Goal: Communication & Community: Answer question/provide support

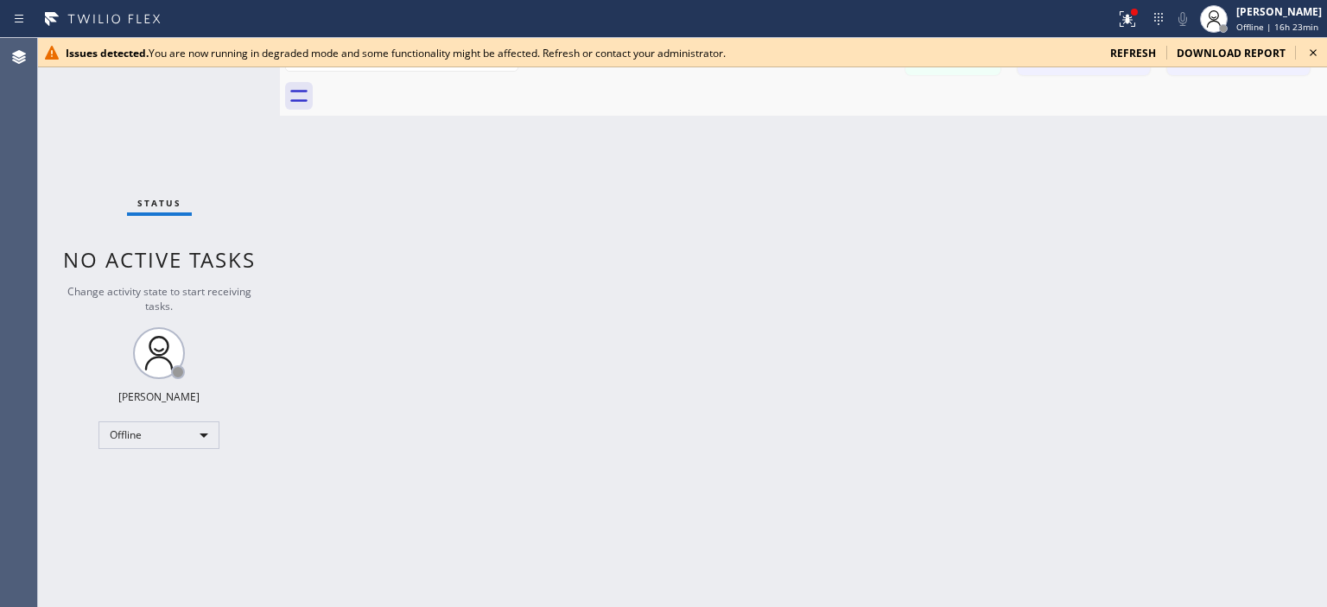
click at [1137, 49] on span "refresh" at bounding box center [1133, 53] width 46 height 15
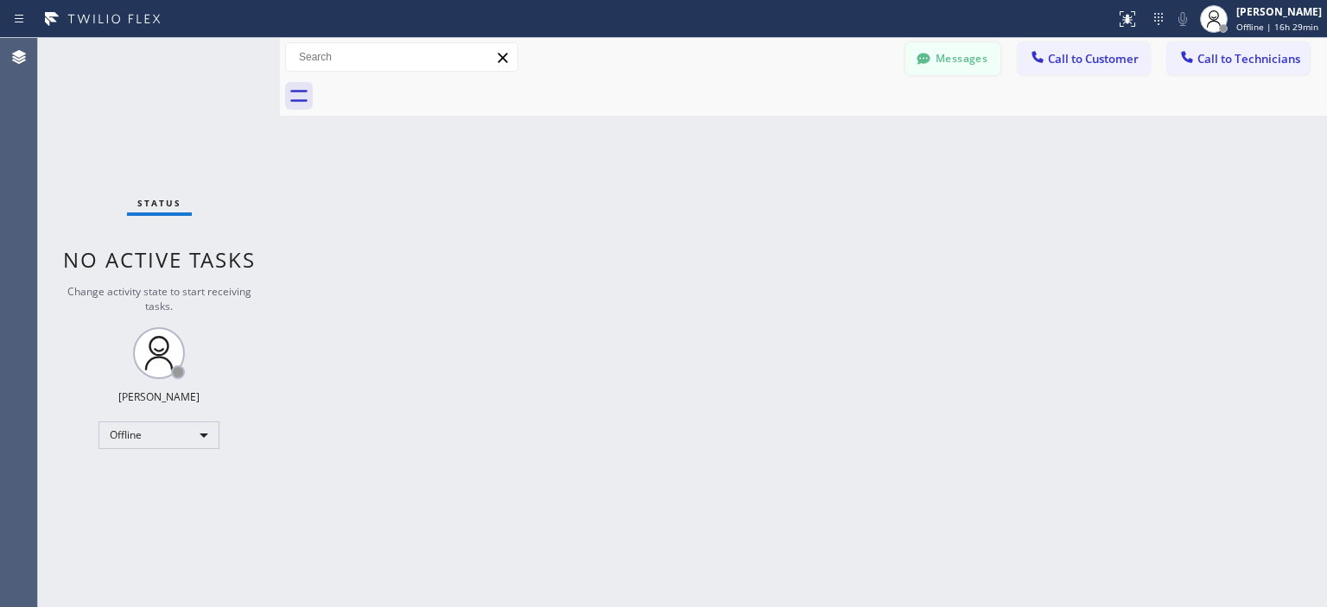
click at [968, 58] on button "Messages" at bounding box center [952, 58] width 95 height 33
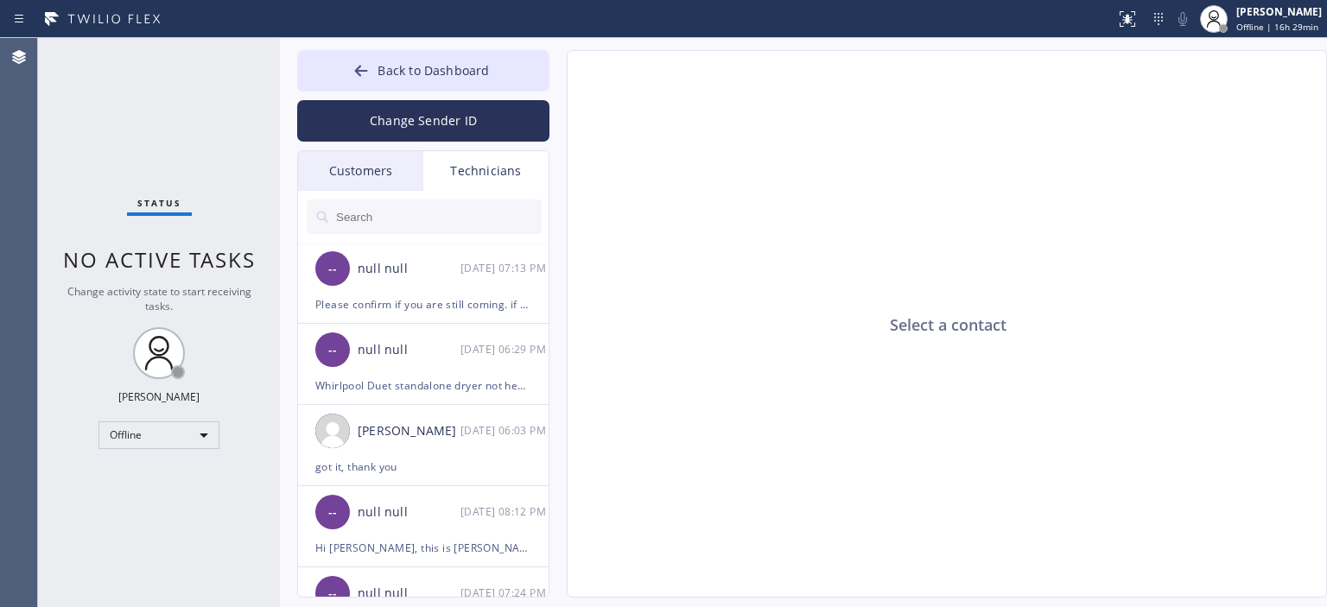
click at [396, 168] on div "Customers" at bounding box center [360, 171] width 125 height 40
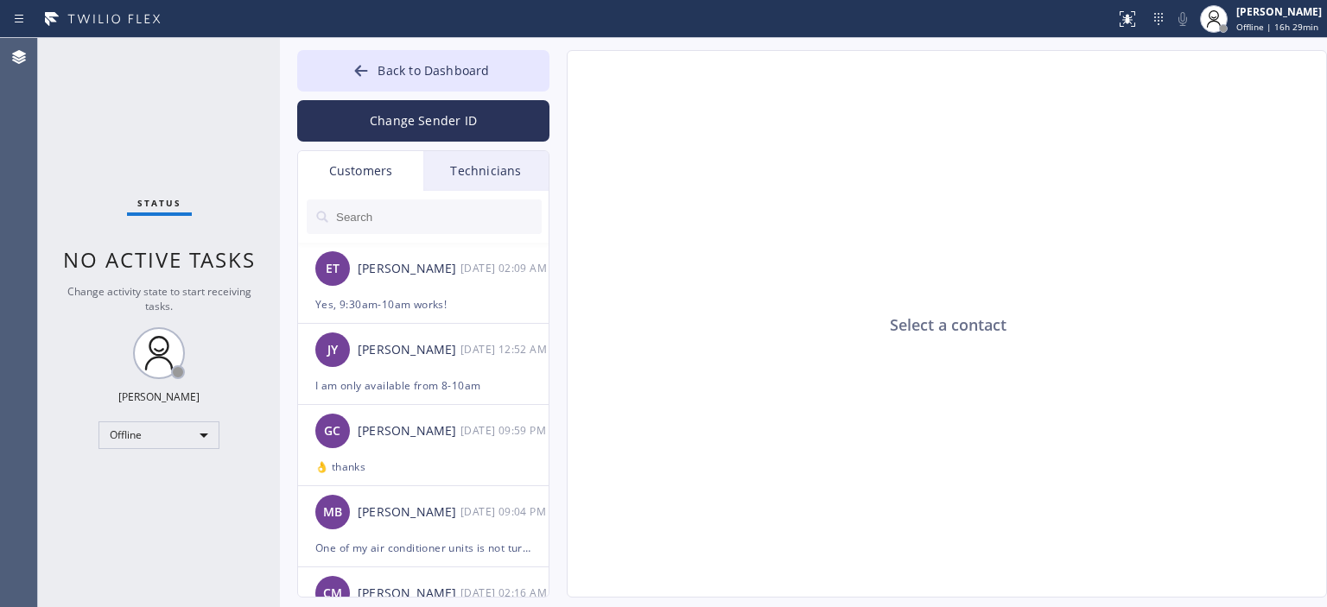
click at [361, 212] on input "text" at bounding box center [437, 217] width 207 height 35
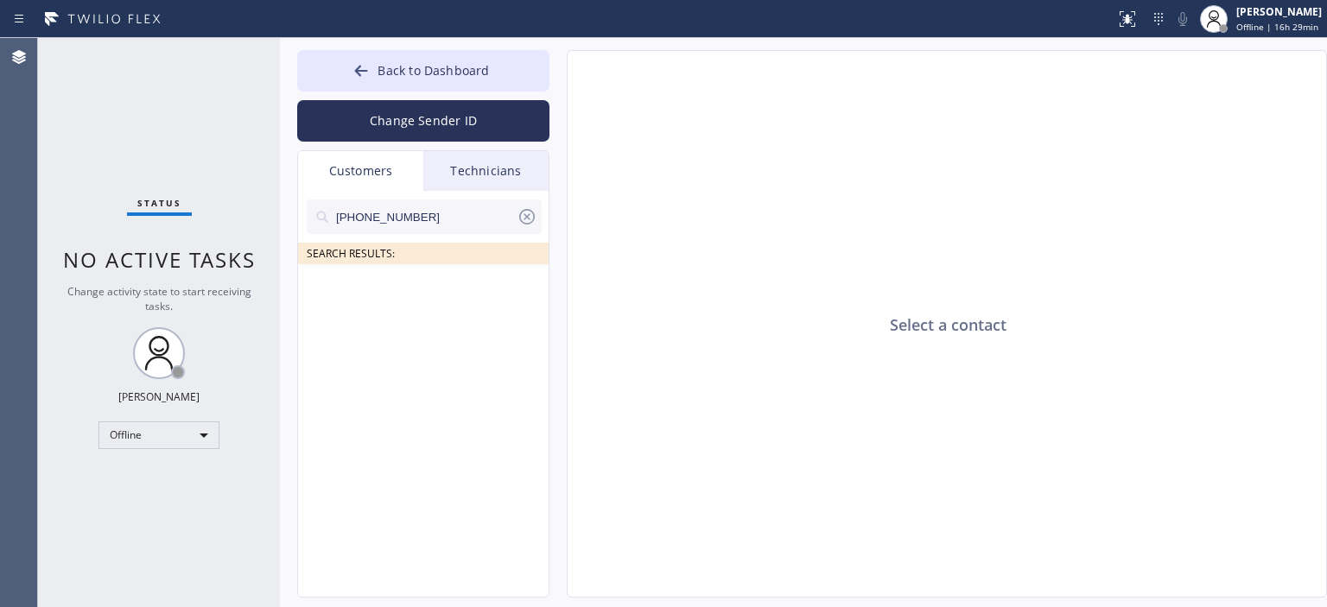
click at [462, 213] on input "[PHONE_NUMBER]" at bounding box center [425, 217] width 182 height 35
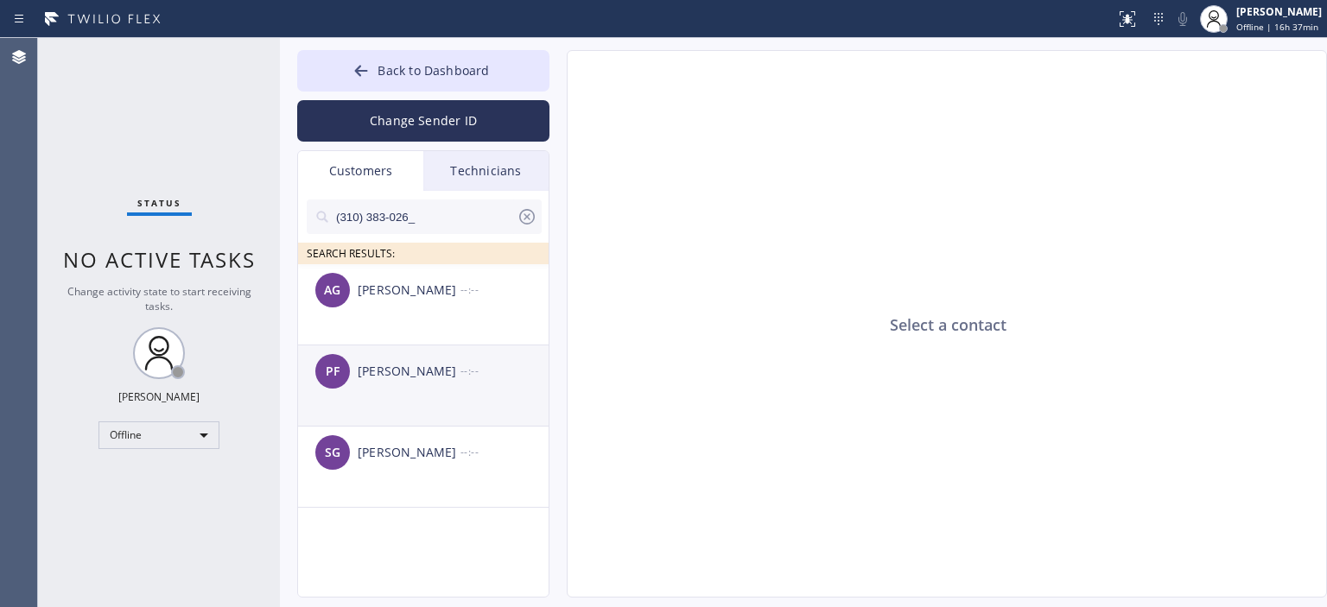
click at [483, 364] on div "--:--" at bounding box center [505, 371] width 90 height 20
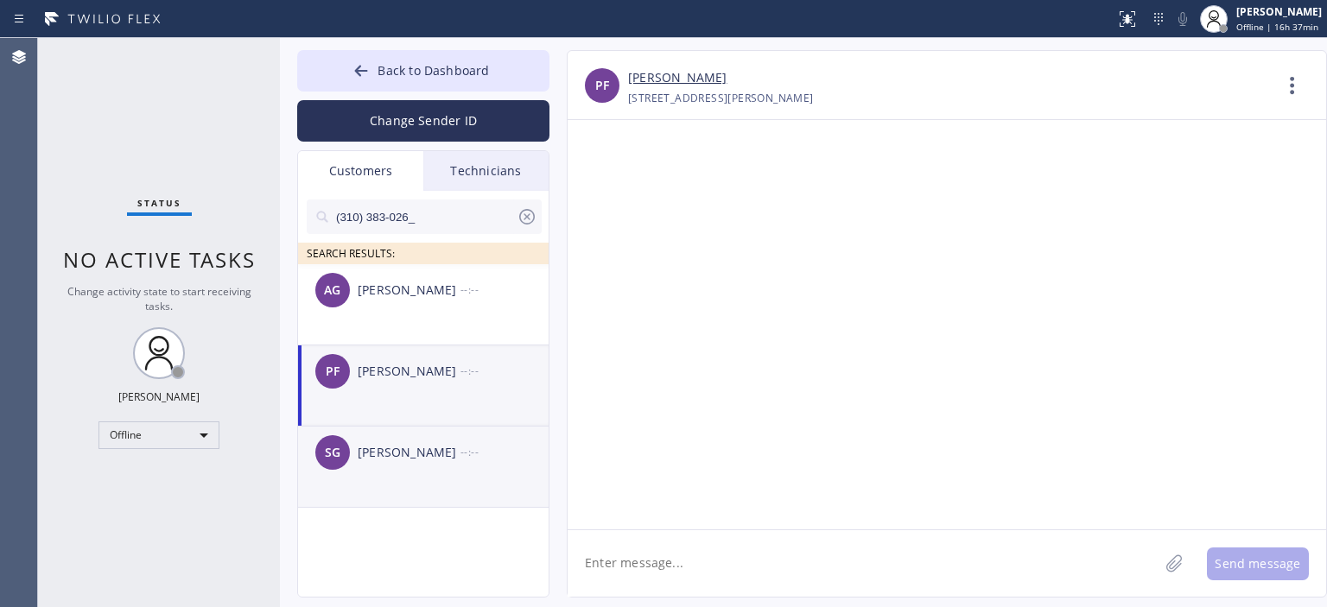
click at [433, 435] on div "SG [PERSON_NAME] --:--" at bounding box center [424, 453] width 252 height 52
click at [487, 372] on div "--:--" at bounding box center [505, 371] width 90 height 20
click at [699, 566] on textarea at bounding box center [863, 563] width 591 height 67
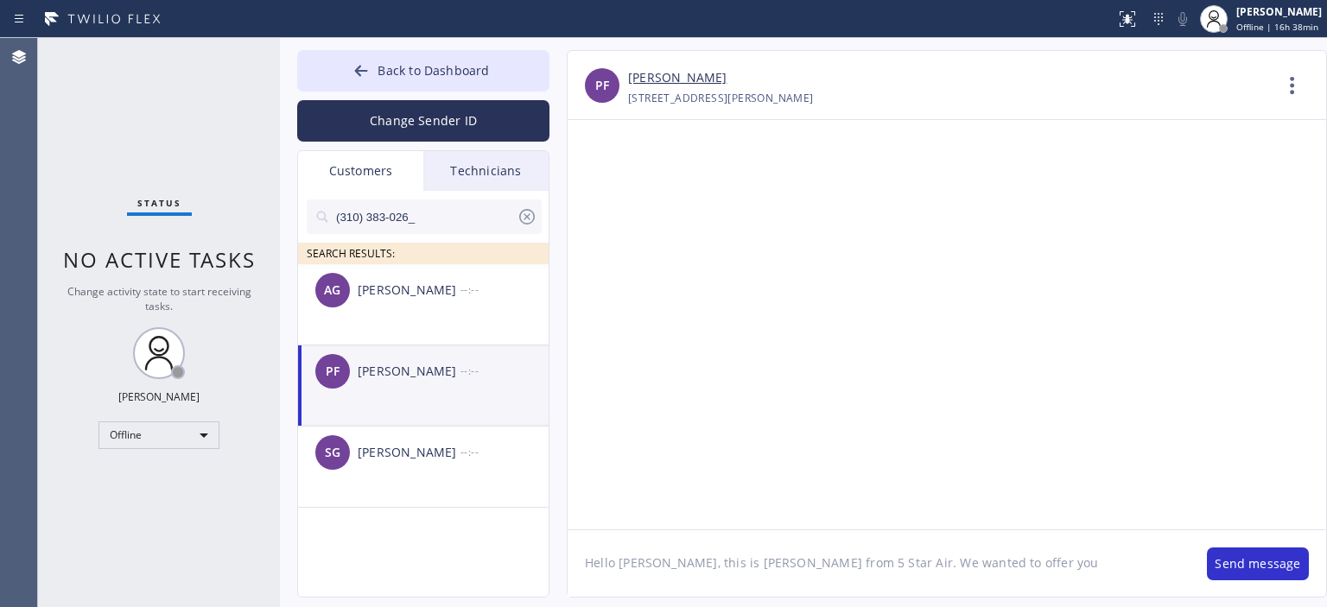
click at [976, 562] on textarea "Hello [PERSON_NAME], this is [PERSON_NAME] from 5 Star Air. We wanted to offer …" at bounding box center [879, 563] width 622 height 67
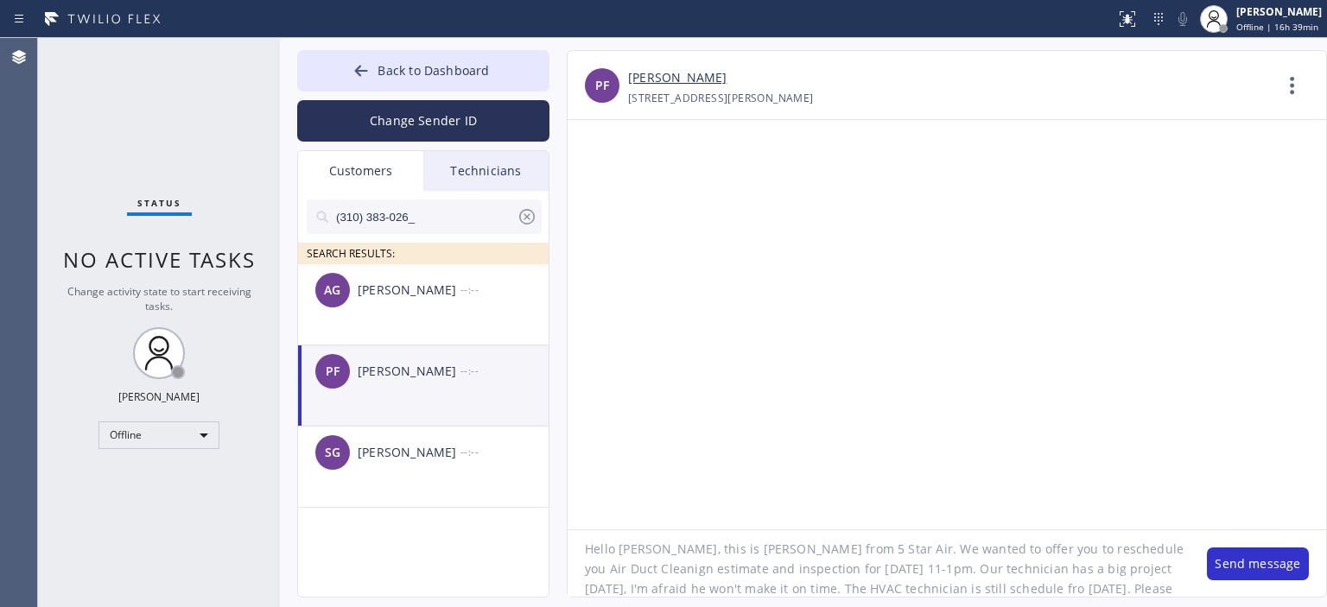
click at [841, 571] on textarea "Hello [PERSON_NAME], this is [PERSON_NAME] from 5 Star Air. We wanted to offer …" at bounding box center [879, 563] width 622 height 67
type textarea "Hello [PERSON_NAME], this is [PERSON_NAME] from 5 Star Air. We wanted to offer …"
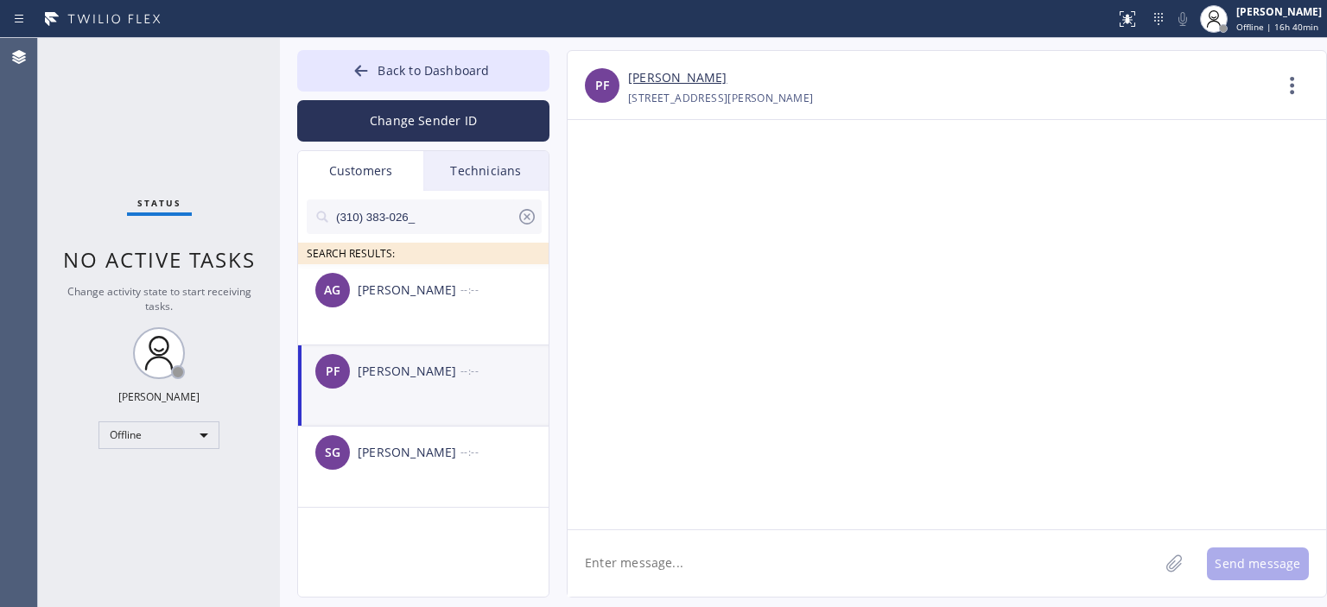
scroll to position [0, 0]
click at [729, 568] on textarea at bounding box center [863, 563] width 591 height 67
paste textarea "Hello [PERSON_NAME], this is [PERSON_NAME] from 5 Star Air. We wanted to offer …"
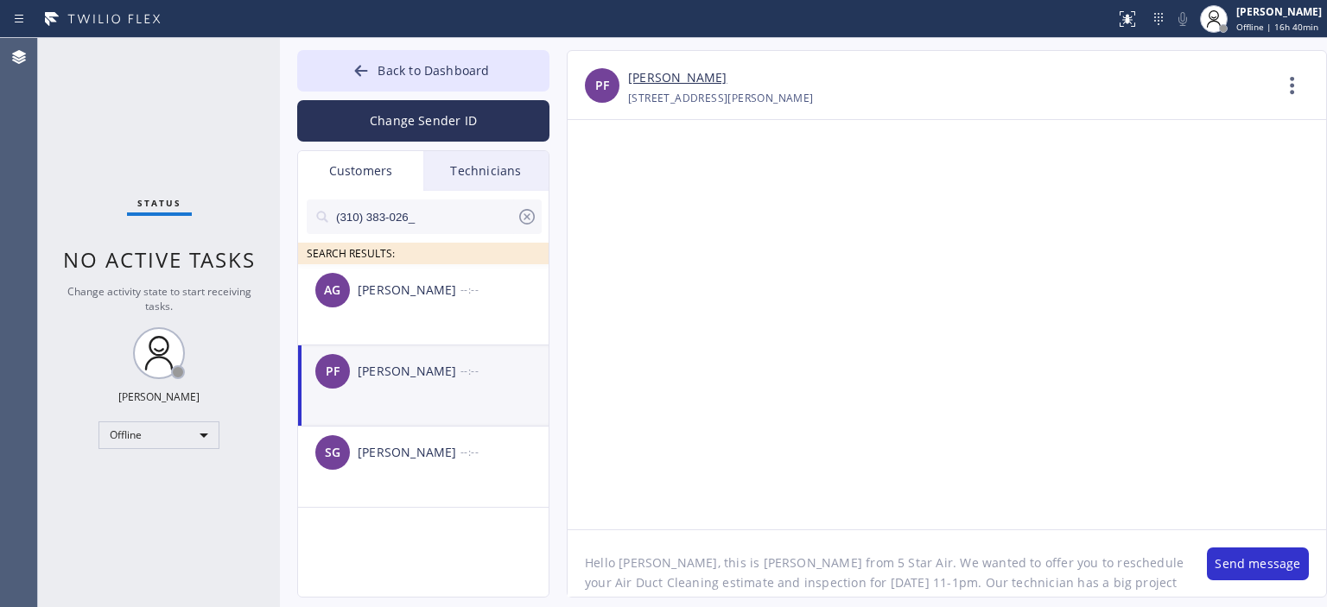
scroll to position [14, 0]
click at [729, 568] on textarea "Hello [PERSON_NAME], this is [PERSON_NAME] from 5 Star Air. We wanted to offer …" at bounding box center [879, 563] width 622 height 67
type textarea "Hello [PERSON_NAME], this is [PERSON_NAME] from 5 Star Air. We wanted to offer …"
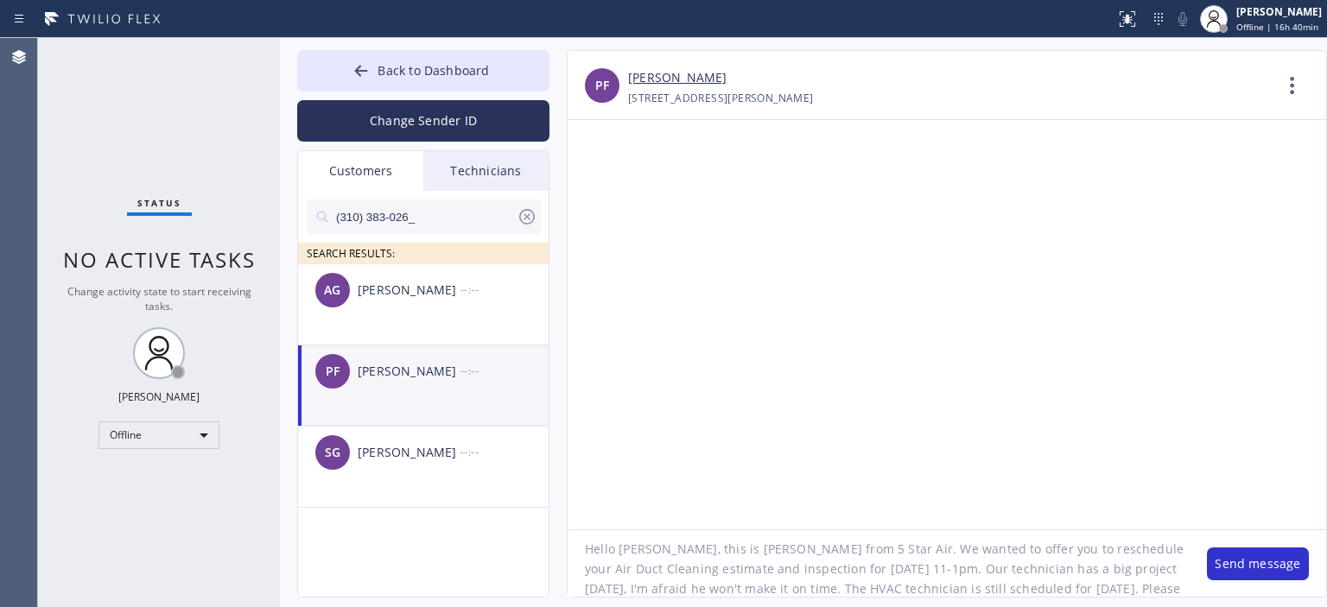
click at [502, 119] on button "Change Sender ID" at bounding box center [423, 120] width 252 height 41
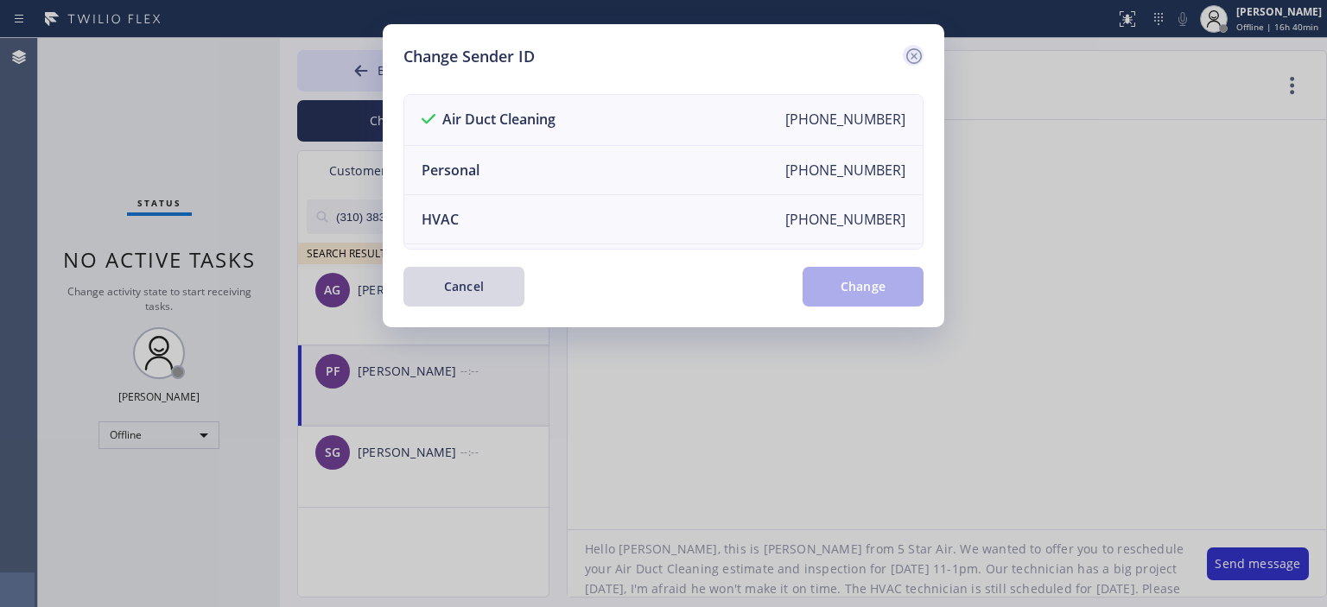
click at [920, 54] on icon at bounding box center [914, 56] width 16 height 16
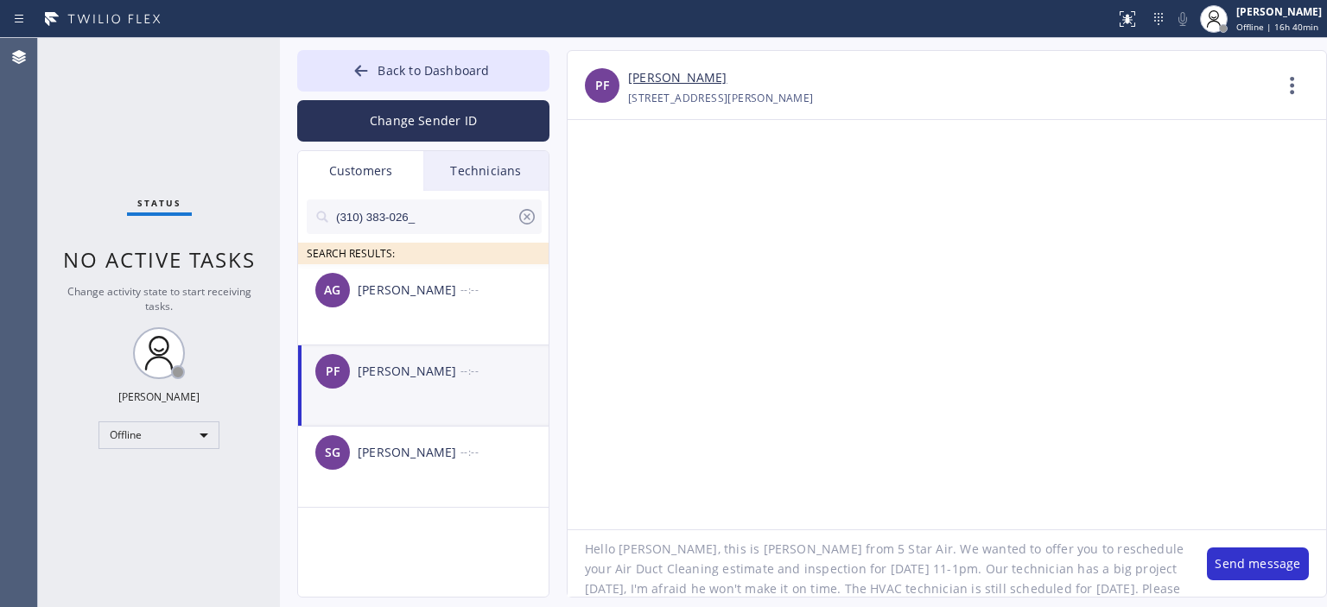
click at [931, 587] on textarea "Hello [PERSON_NAME], this is [PERSON_NAME] from 5 Star Air. We wanted to offer …" at bounding box center [879, 563] width 622 height 67
click at [384, 110] on button "Change Sender ID" at bounding box center [423, 120] width 252 height 41
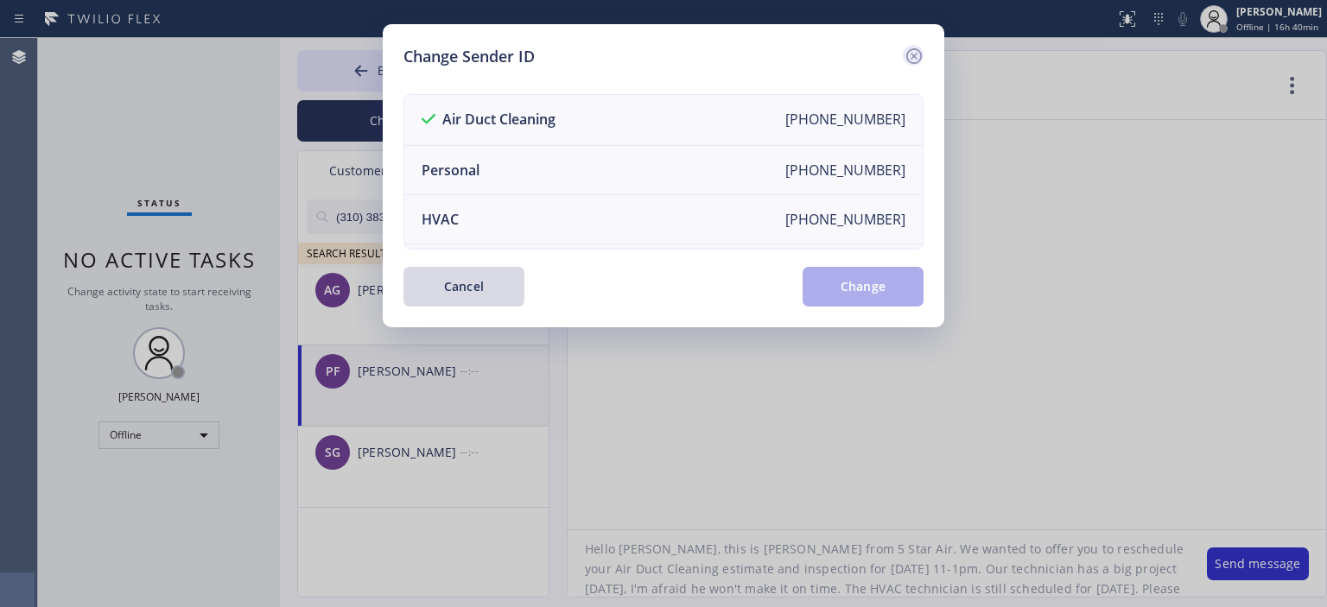
click at [912, 53] on icon at bounding box center [914, 56] width 21 height 21
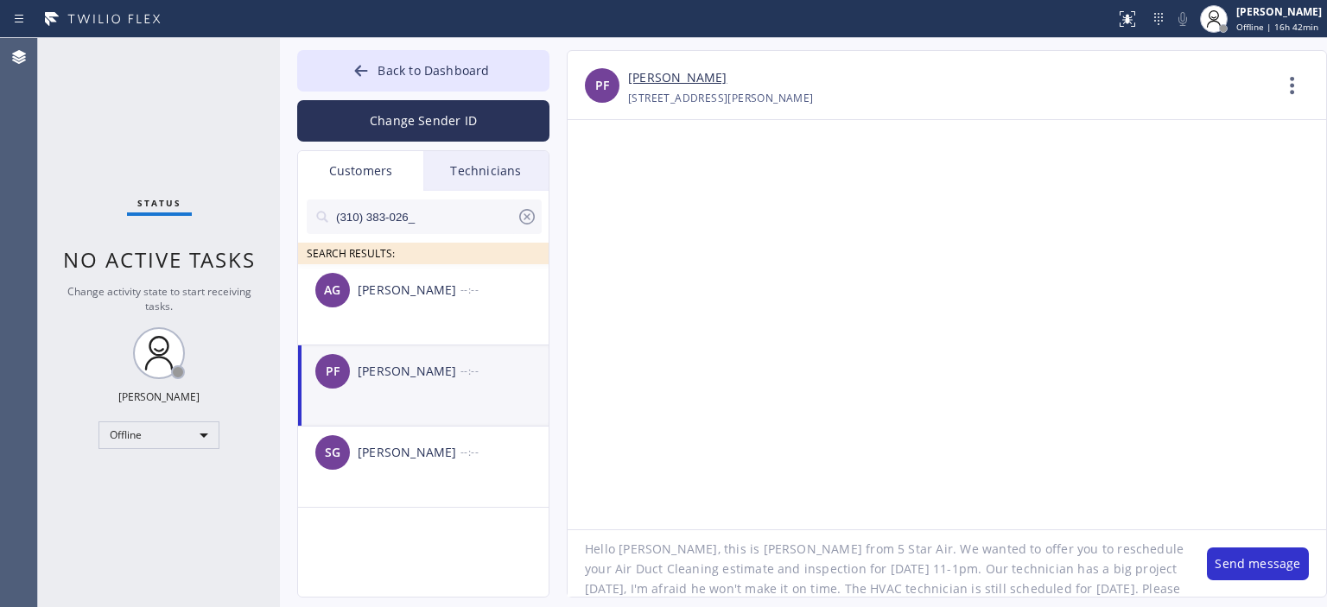
click at [892, 569] on textarea "Hello [PERSON_NAME], this is [PERSON_NAME] from 5 Star Air. We wanted to offer …" at bounding box center [879, 563] width 622 height 67
click at [419, 113] on button "Change Sender ID" at bounding box center [423, 120] width 252 height 41
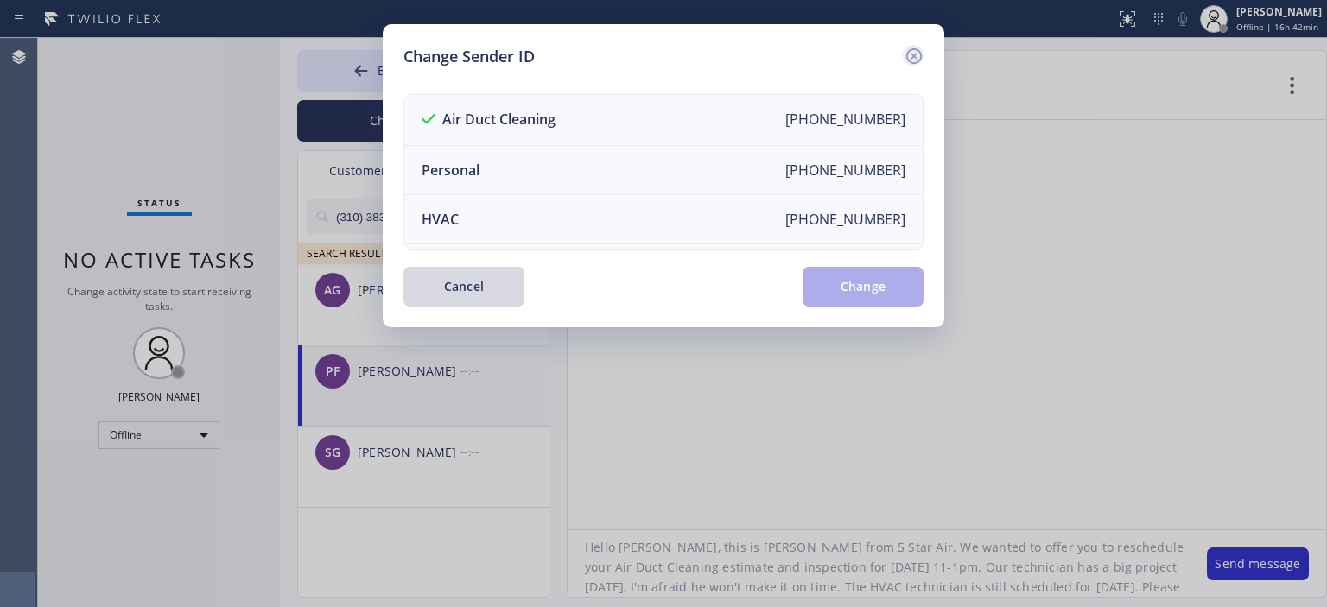
click at [917, 54] on icon at bounding box center [914, 56] width 21 height 21
click at [917, 54] on div "PF [PERSON_NAME] [PHONE_NUMBER] Choose phone number [PHONE_NUMBER] [STREET_ADDR…" at bounding box center [947, 85] width 758 height 69
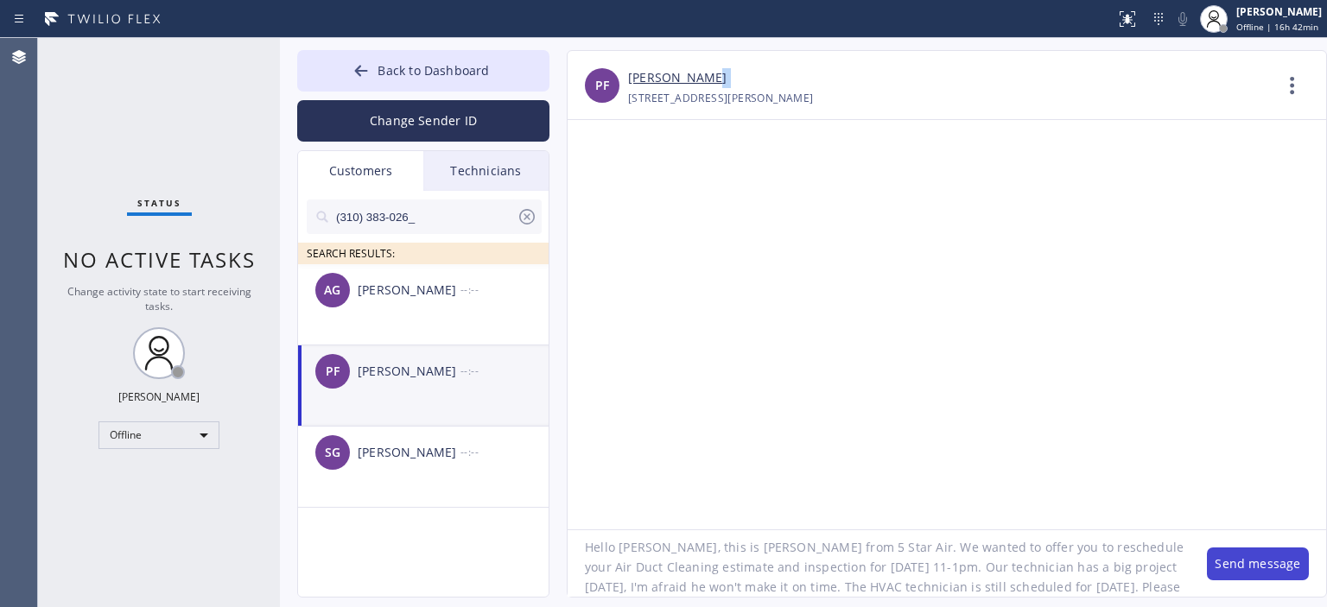
click at [1241, 560] on button "Send message" at bounding box center [1258, 564] width 102 height 33
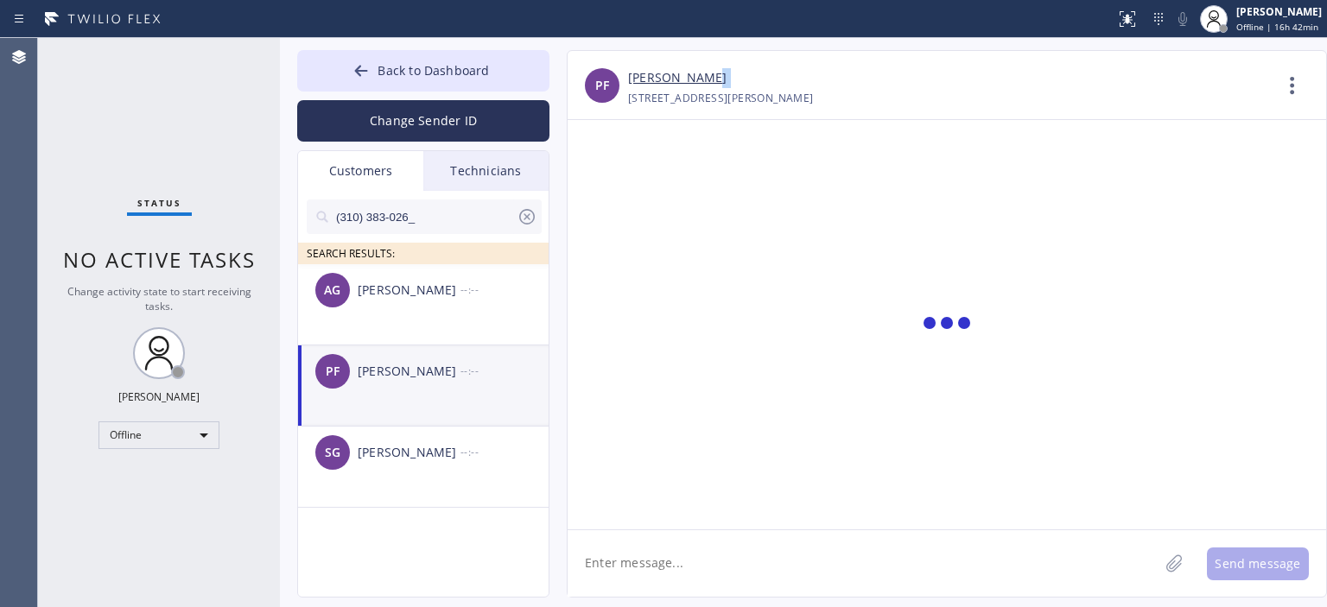
scroll to position [0, 0]
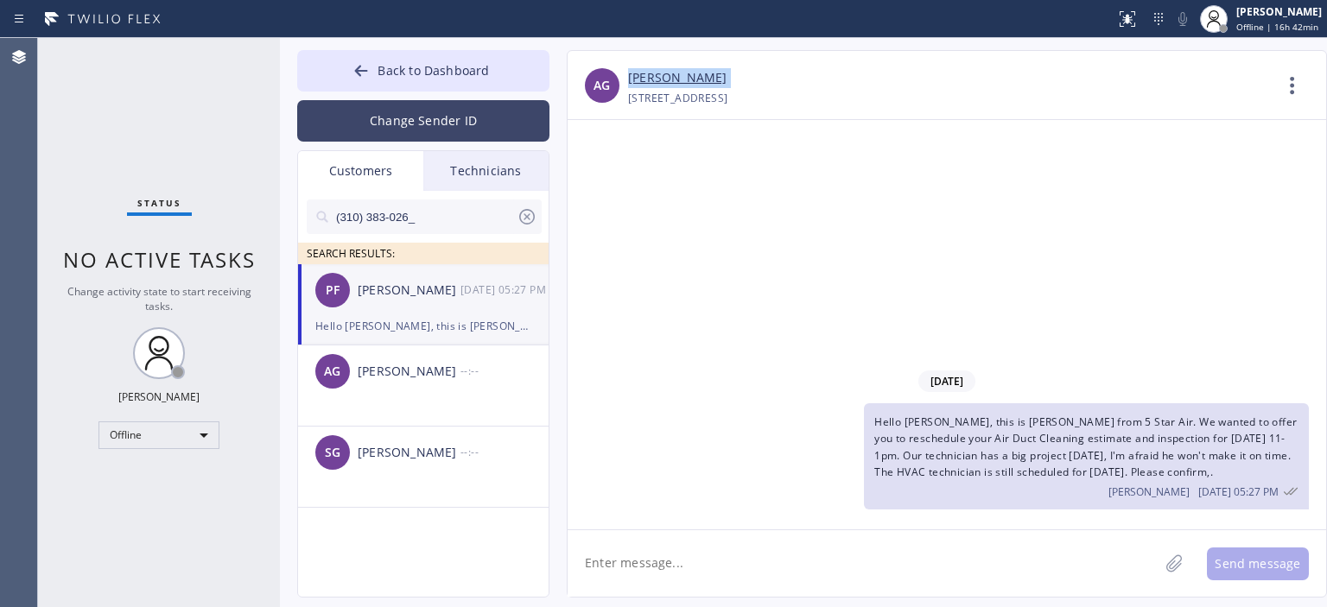
click at [411, 111] on button "Change Sender ID" at bounding box center [423, 120] width 252 height 41
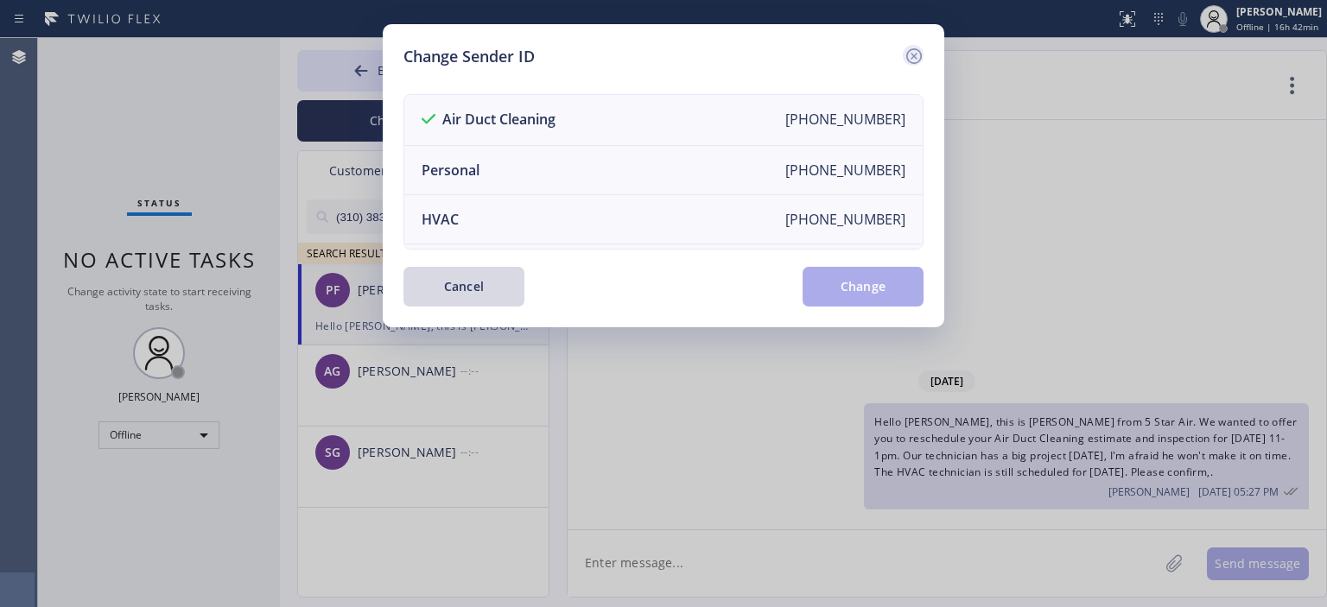
drag, startPoint x: 907, startPoint y: 55, endPoint x: 764, endPoint y: 3, distance: 152.5
click at [906, 55] on icon at bounding box center [914, 56] width 16 height 16
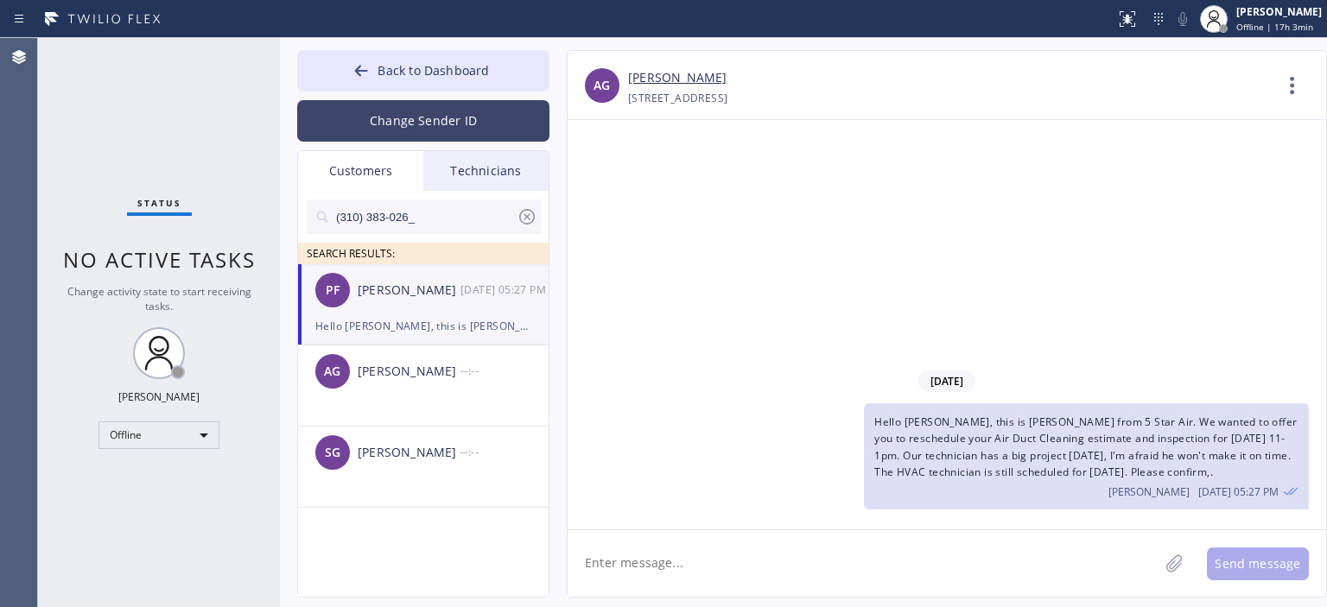
click at [465, 134] on button "Change Sender ID" at bounding box center [423, 120] width 252 height 41
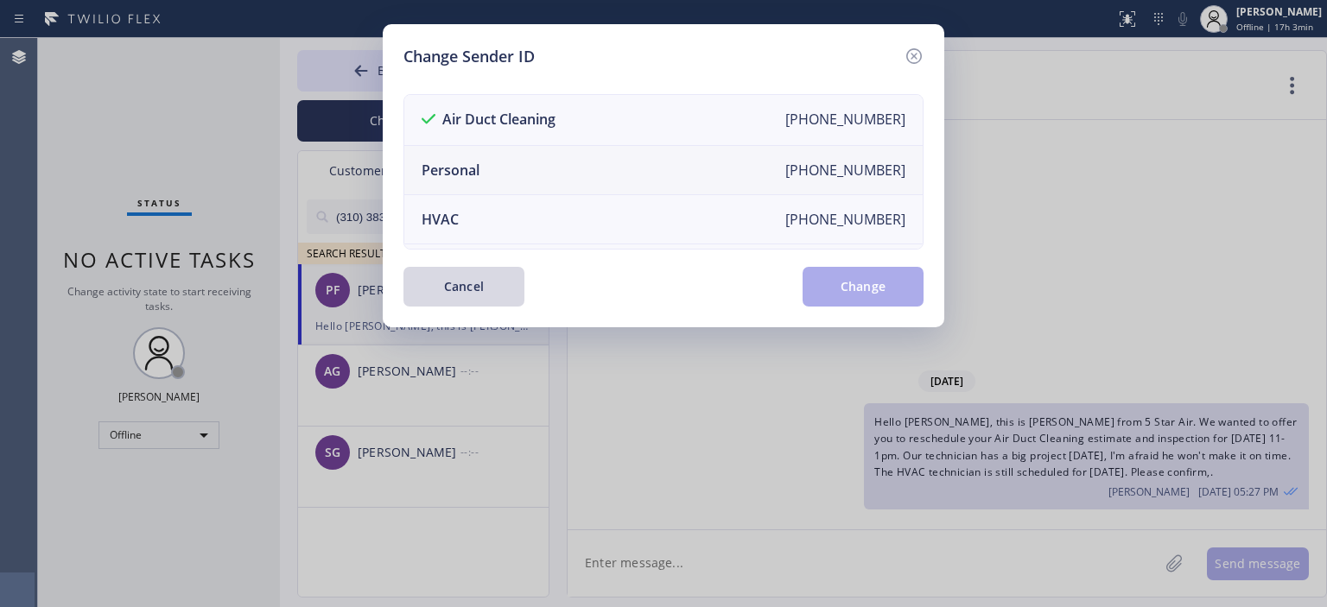
click at [517, 176] on li "Personal [PHONE_NUMBER]" at bounding box center [663, 170] width 518 height 49
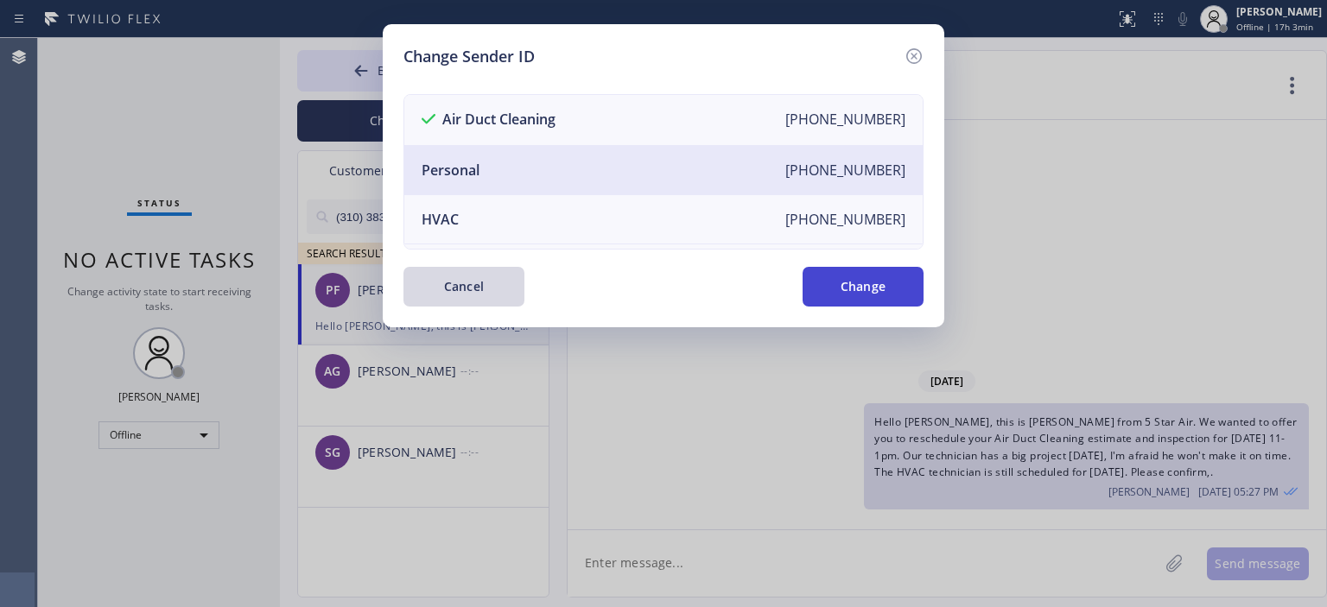
click at [869, 297] on button "Change" at bounding box center [863, 287] width 121 height 40
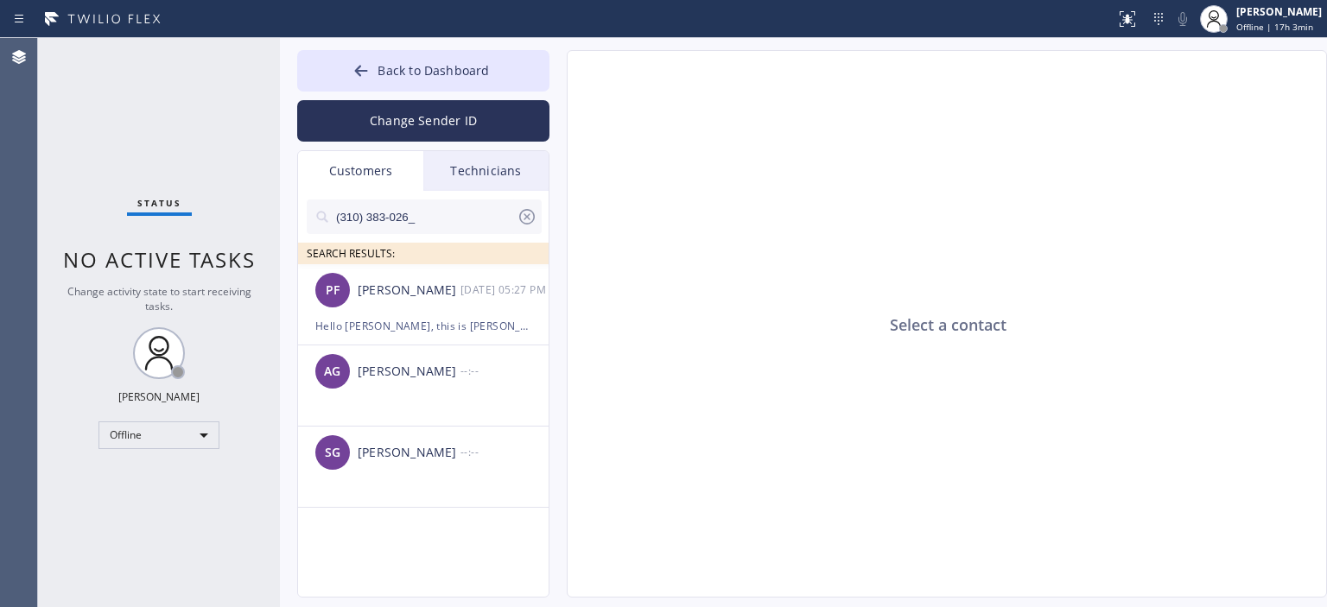
click at [491, 161] on div "Technicians" at bounding box center [485, 171] width 125 height 40
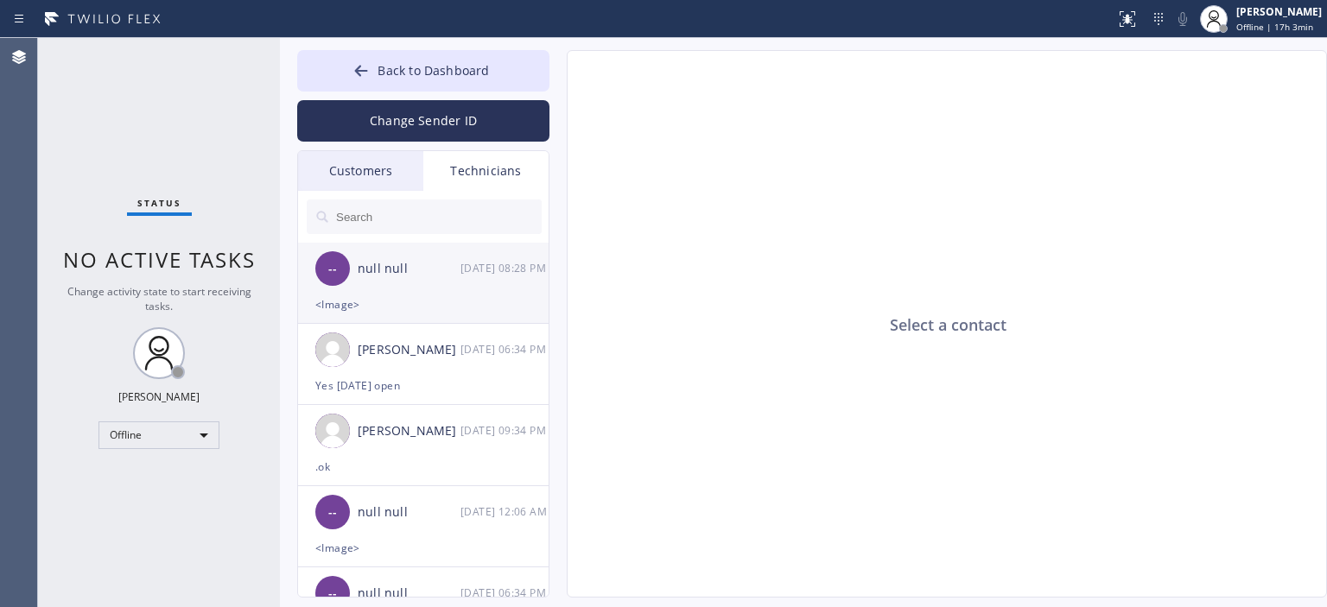
click at [465, 274] on div "[DATE] 08:28 PM" at bounding box center [505, 268] width 90 height 20
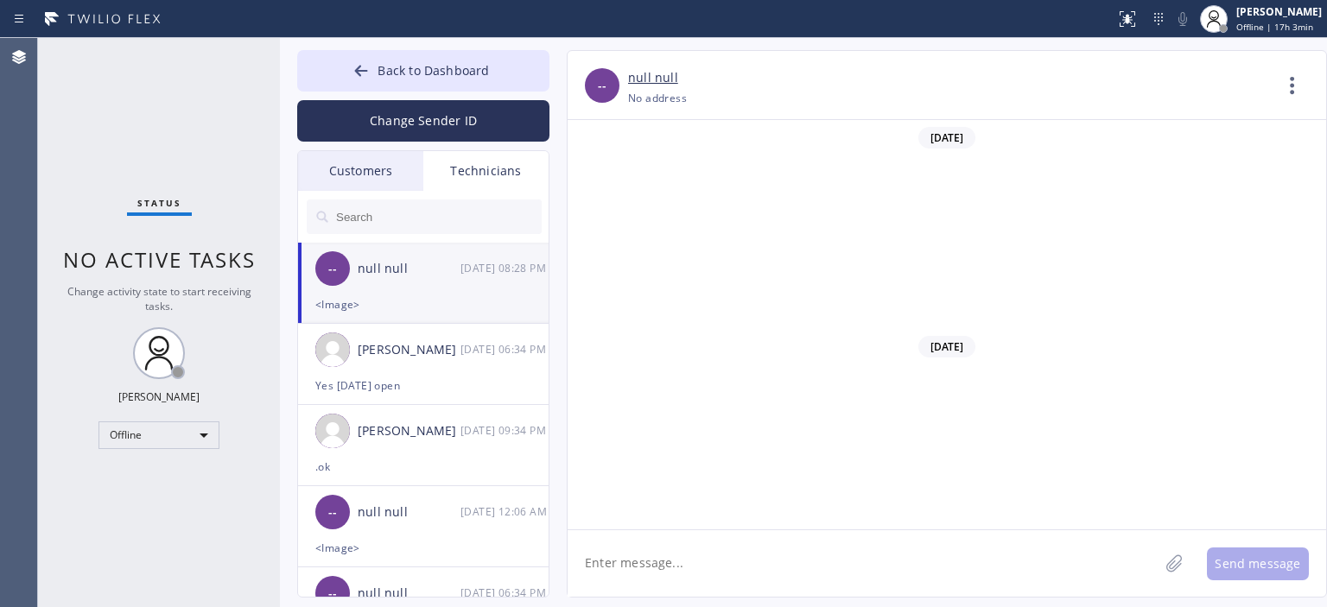
scroll to position [7993, 0]
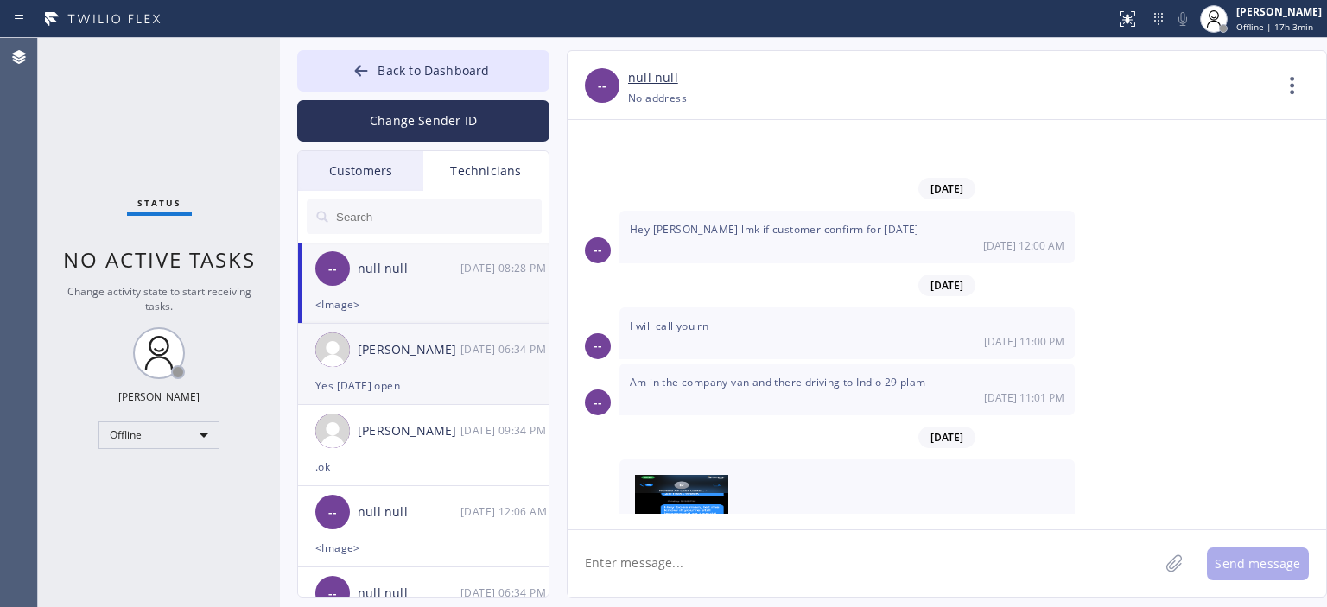
click at [474, 352] on div "[DATE] 06:34 PM" at bounding box center [505, 350] width 90 height 20
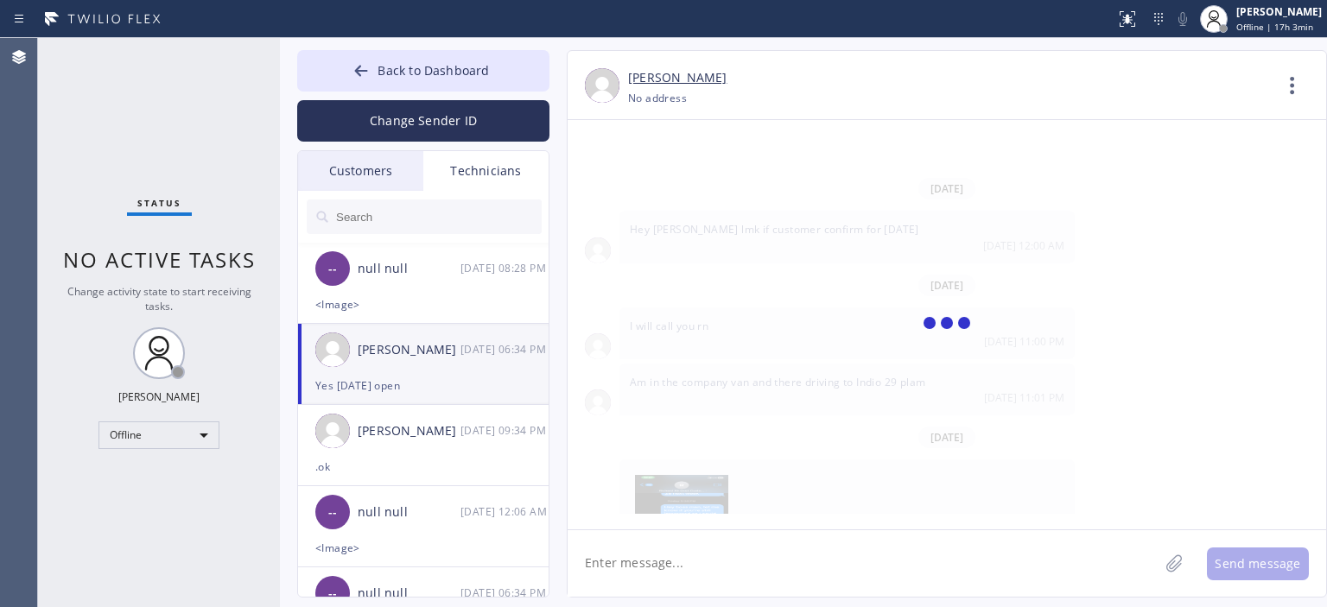
click at [745, 574] on textarea at bounding box center [863, 563] width 591 height 67
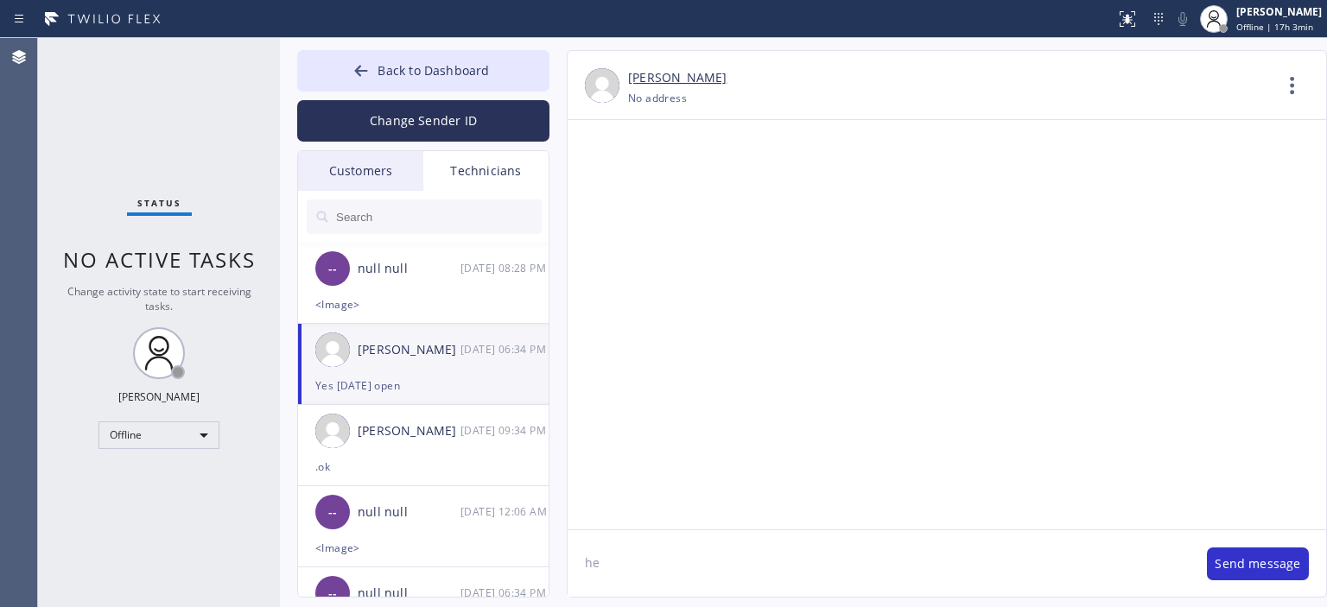
scroll to position [97059, 0]
type textarea "hey [PERSON_NAME], customer didn't book for [DATE]"
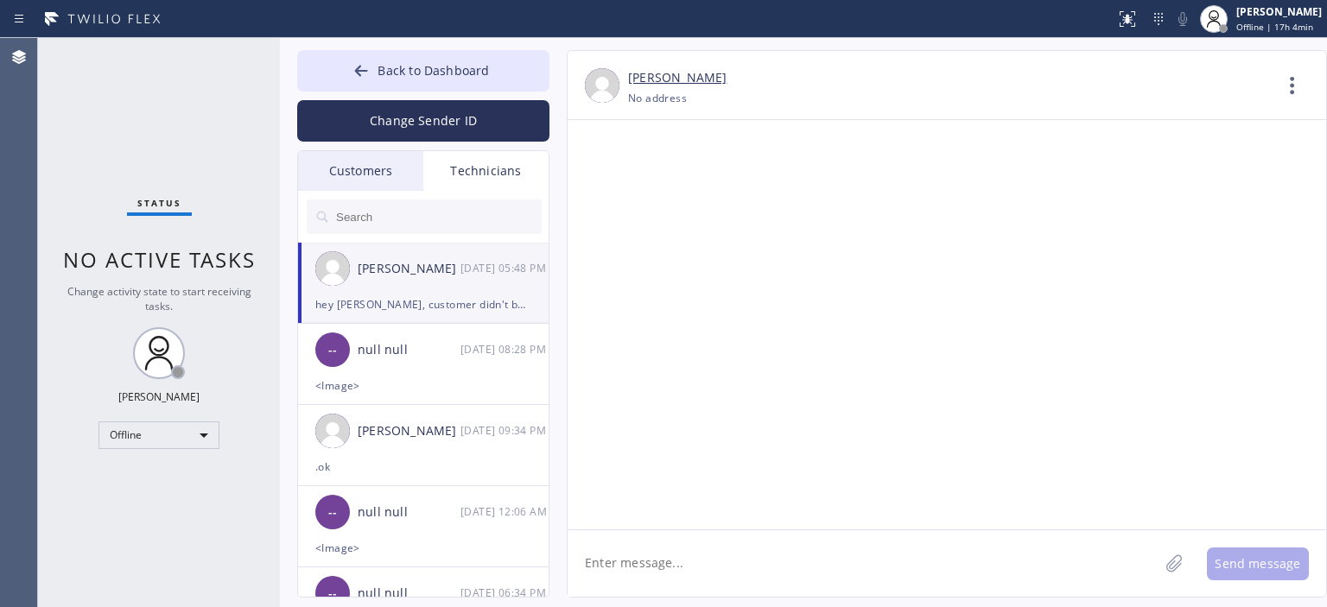
scroll to position [97158, 0]
click at [448, 133] on button "Change Sender ID" at bounding box center [423, 120] width 252 height 41
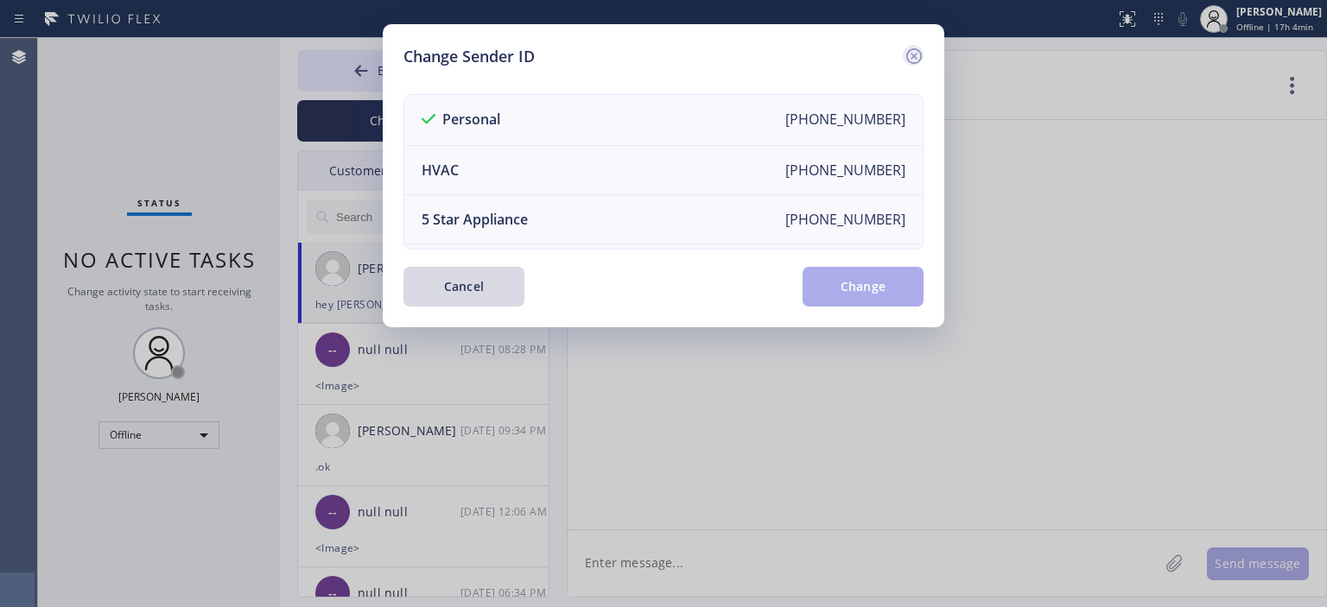
click at [914, 57] on icon at bounding box center [914, 56] width 16 height 16
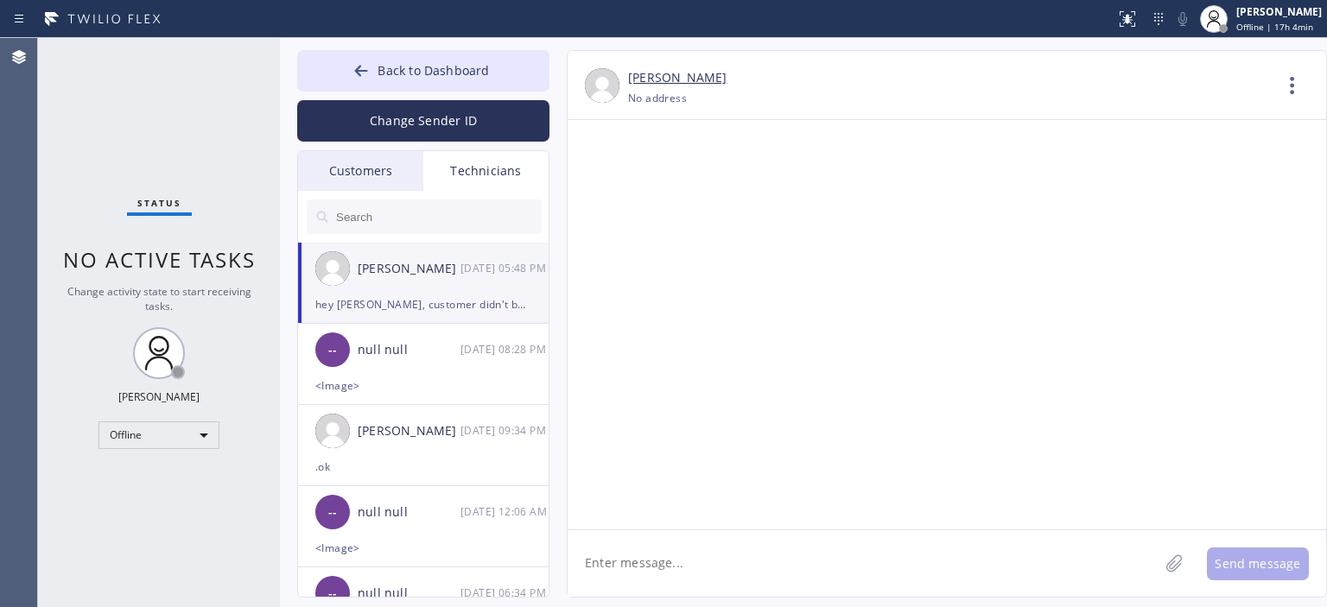
click at [753, 567] on textarea at bounding box center [863, 563] width 591 height 67
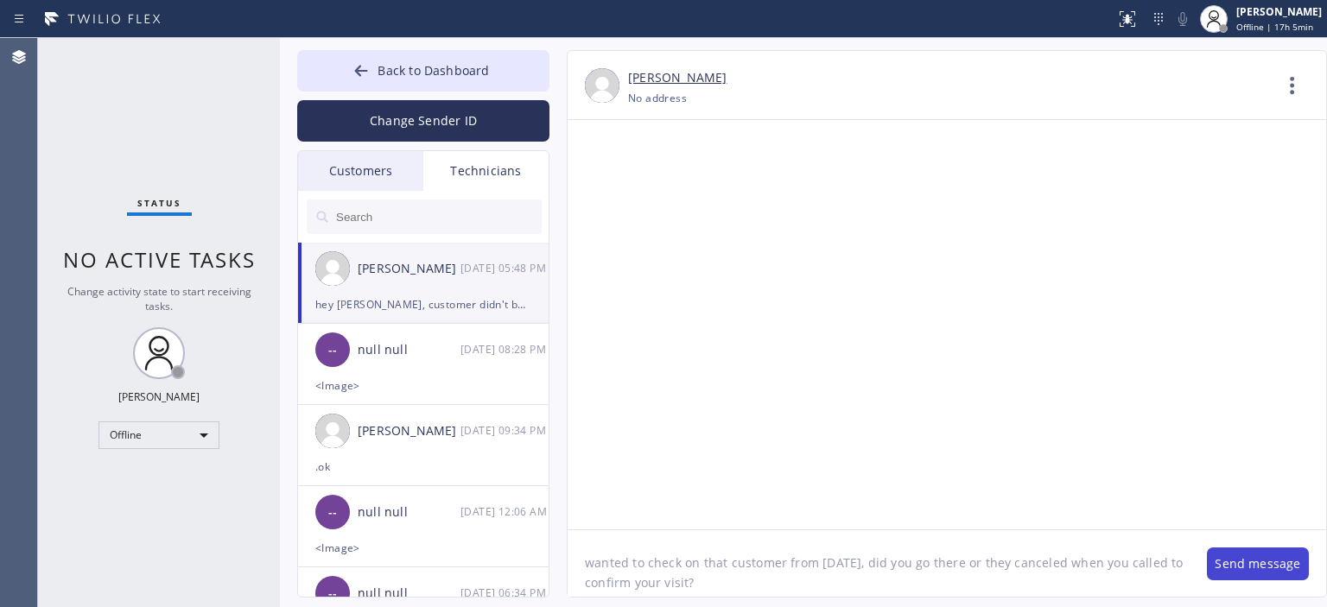
type textarea "wanted to check on that customer from [DATE], did you go there or they canceled…"
click at [1240, 562] on button "Send message" at bounding box center [1258, 564] width 102 height 33
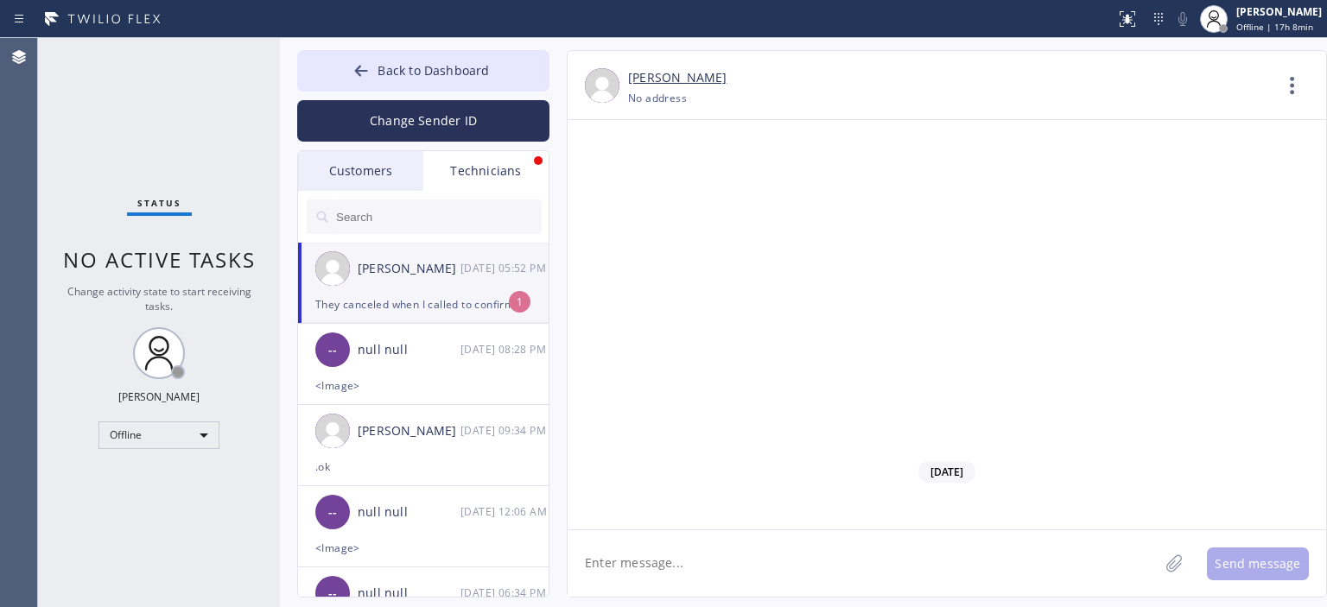
scroll to position [97289, 0]
click at [820, 554] on textarea at bounding box center [863, 563] width 591 height 67
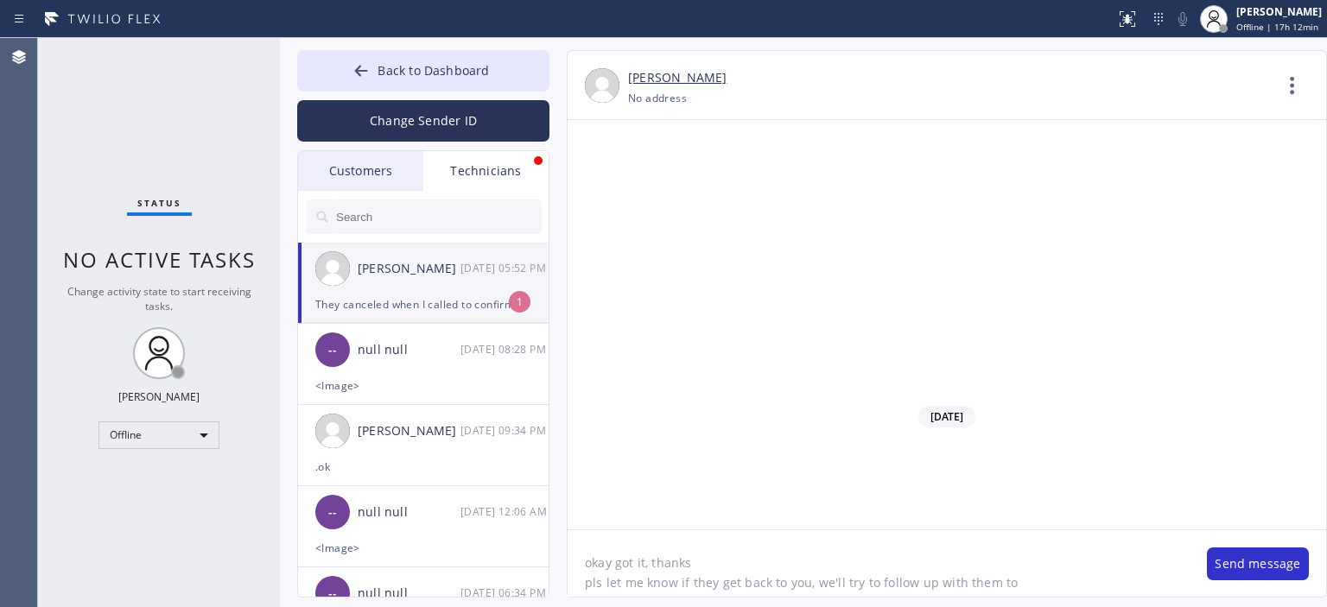
type textarea "okay got it, thanks pls let me know if they get back to you, we'll try to follo…"
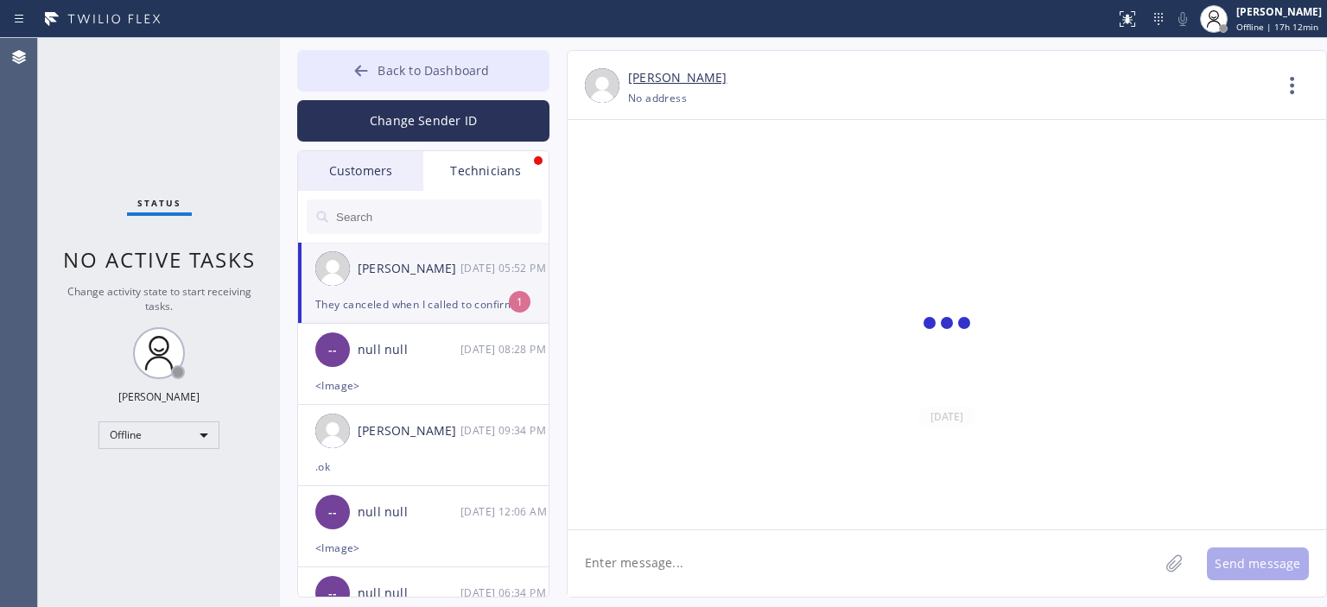
click at [359, 72] on icon at bounding box center [361, 70] width 13 height 11
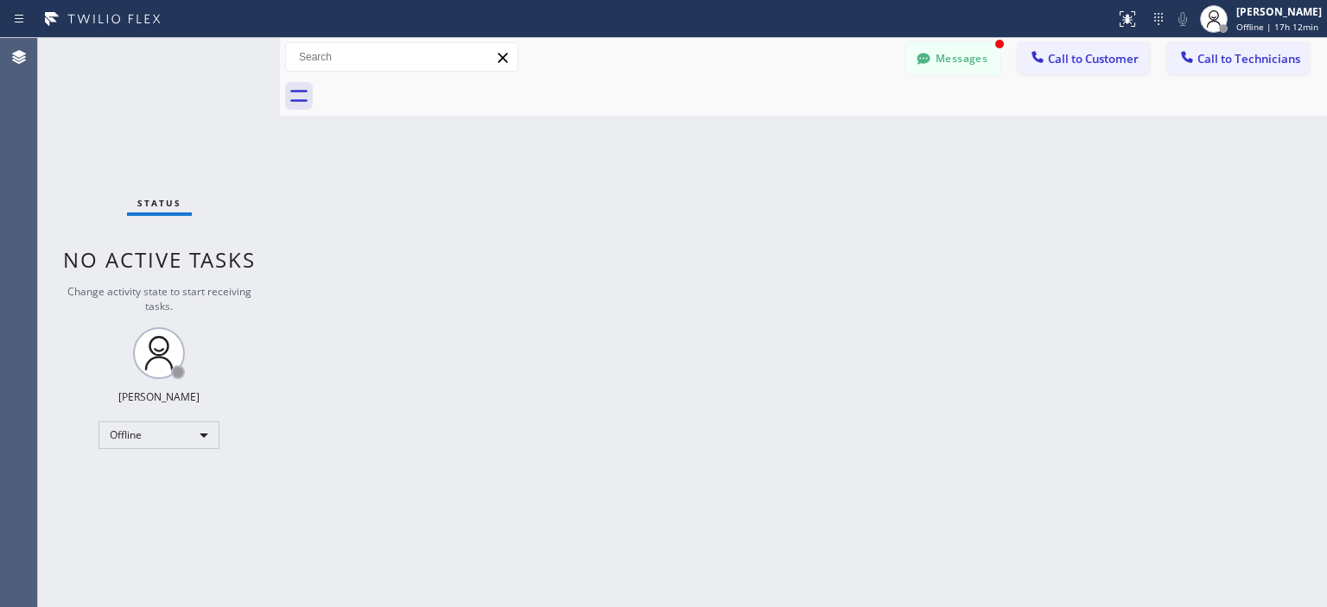
scroll to position [97366, 0]
